Goal: Information Seeking & Learning: Learn about a topic

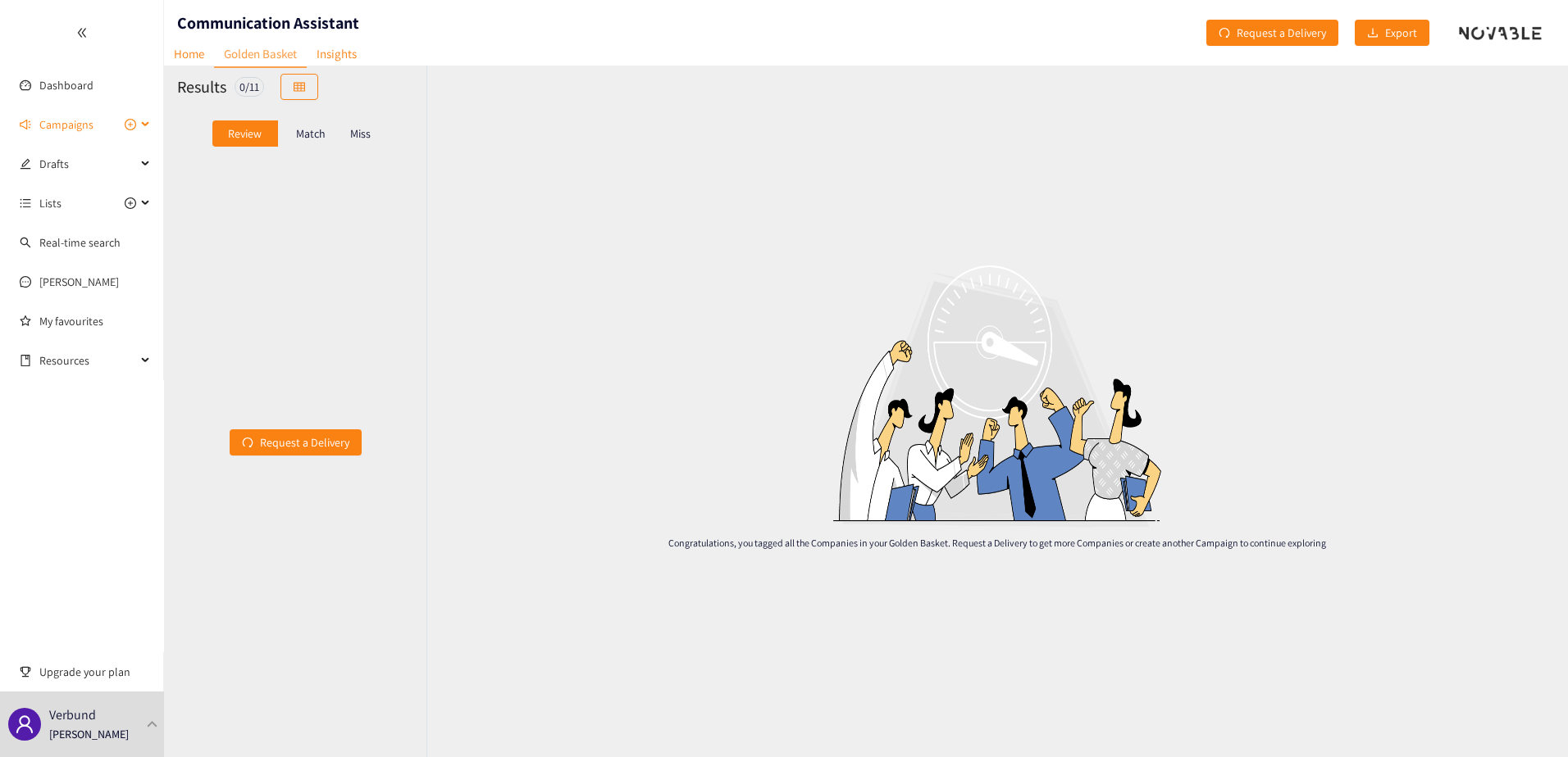
click at [36, 124] on div "Campaigns" at bounding box center [81, 124] width 164 height 33
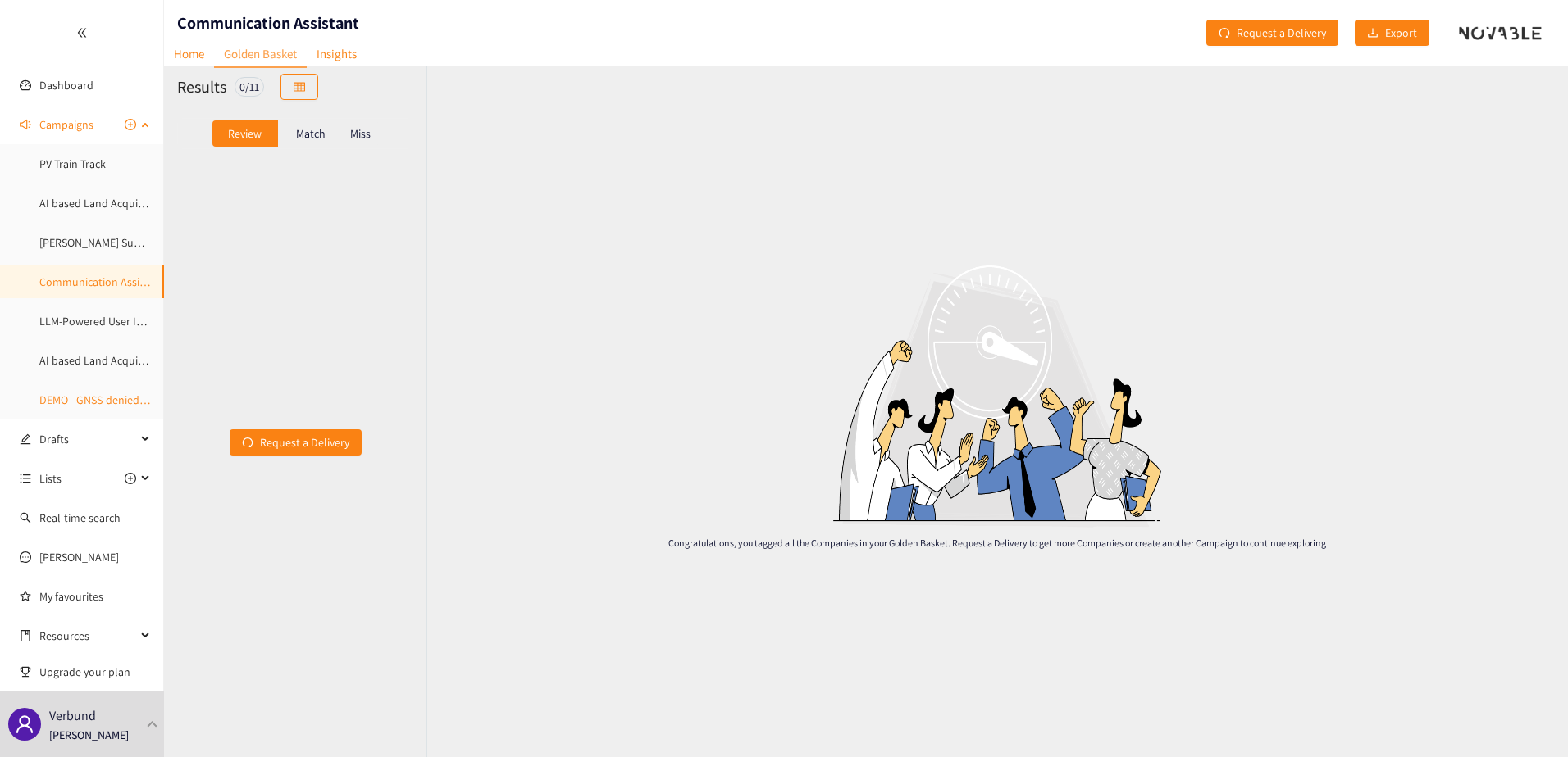
click at [74, 400] on link "DEMO - GNSS-denied flight" at bounding box center [103, 400] width 127 height 15
click at [193, 56] on link "Home" at bounding box center [188, 53] width 50 height 25
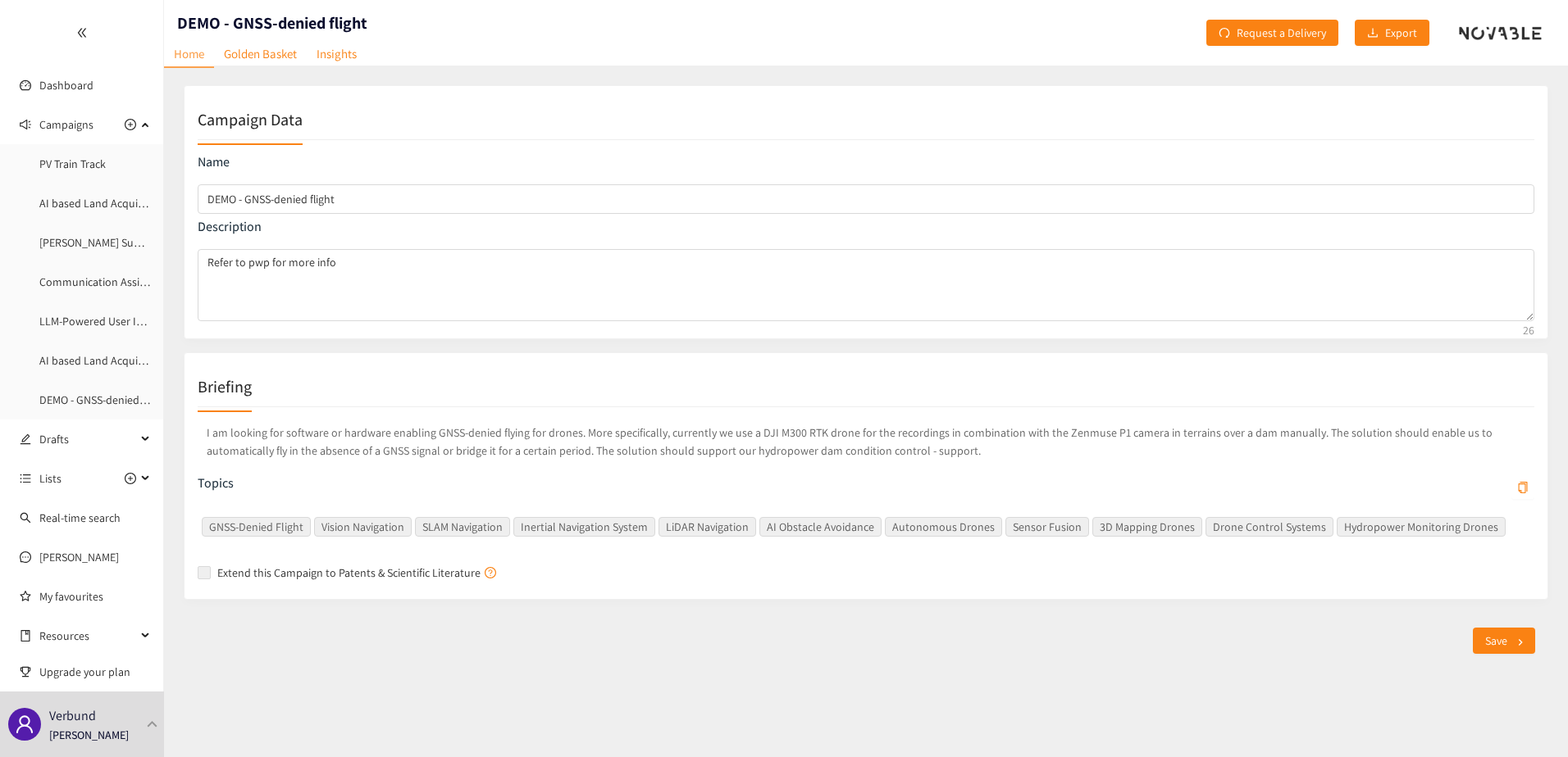
click at [390, 451] on p "I am looking for software or hardware enabling GNSS-denied flying for drones. M…" at bounding box center [866, 442] width 1337 height 43
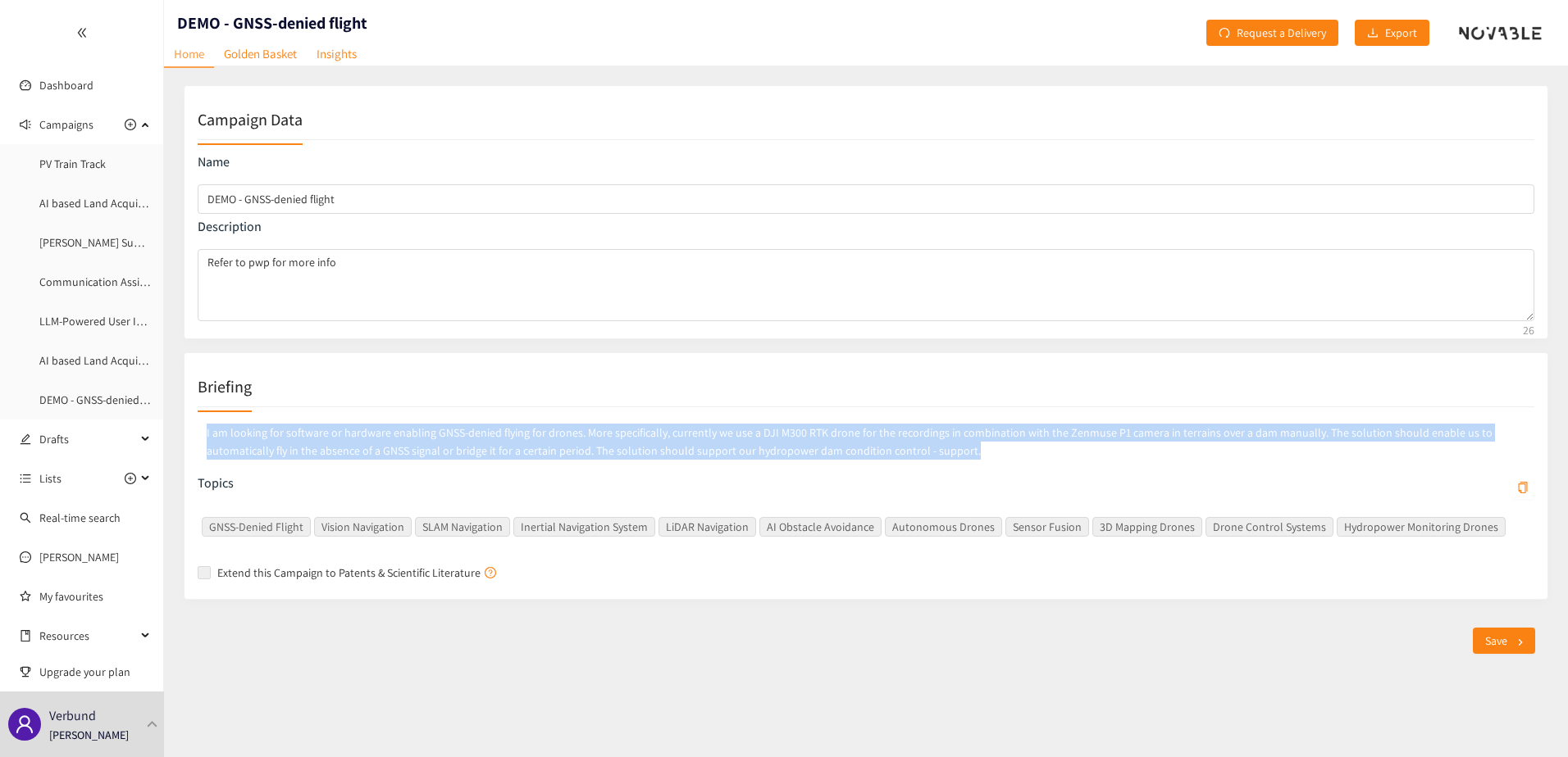
drag, startPoint x: 914, startPoint y: 459, endPoint x: 197, endPoint y: 429, distance: 717.6
click at [197, 429] on div "Briefing I am looking for software or hardware enabling GNSS-denied flying for …" at bounding box center [866, 476] width 1365 height 248
copy p "I am looking for software or hardware enabling GNSS-denied flying for drones. M…"
